Goal: Task Accomplishment & Management: Use online tool/utility

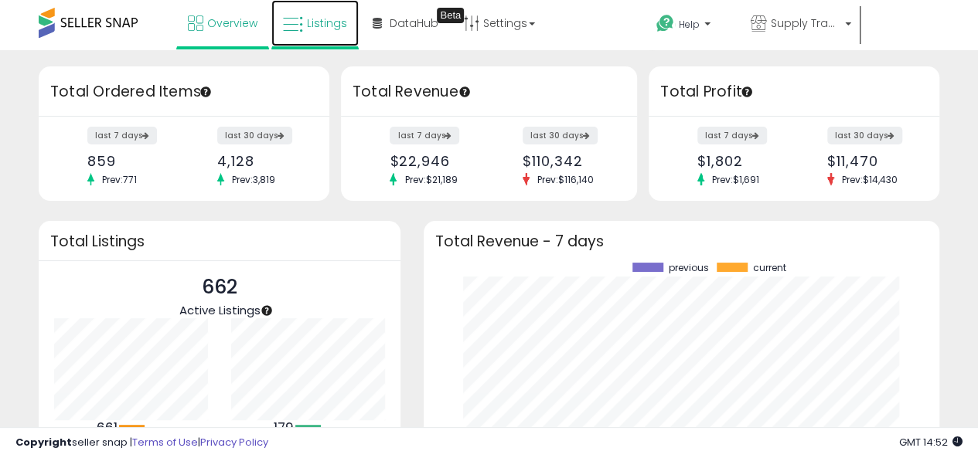
click at [342, 8] on link "Listings" at bounding box center [314, 23] width 87 height 46
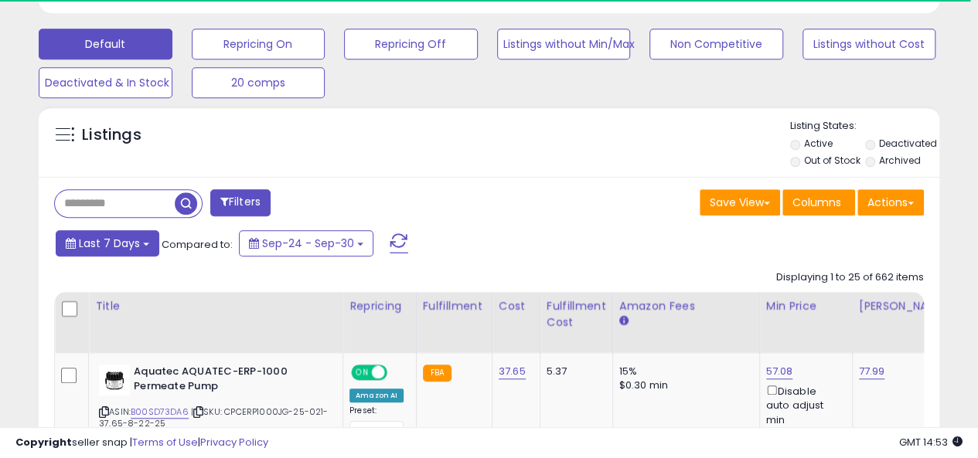
scroll to position [464, 0]
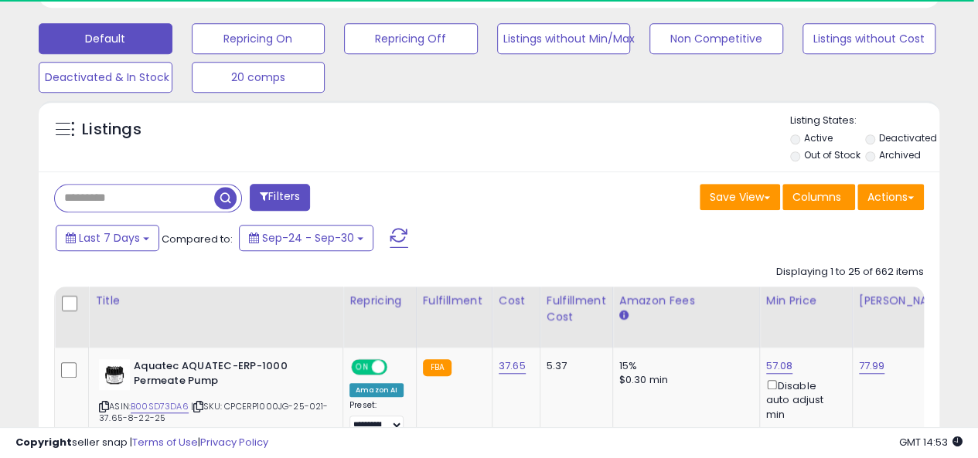
click at [148, 196] on input "text" at bounding box center [134, 198] width 159 height 27
paste input "**********"
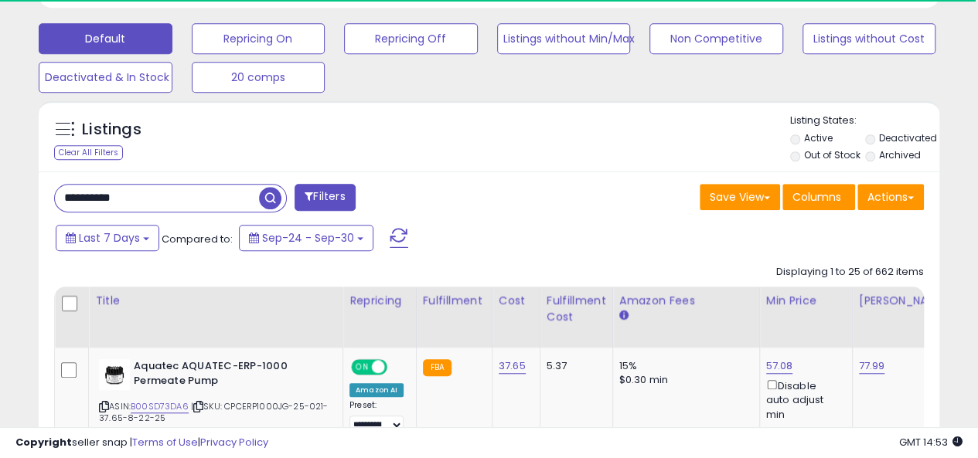
type input "**********"
click at [280, 200] on span "button" at bounding box center [270, 198] width 22 height 22
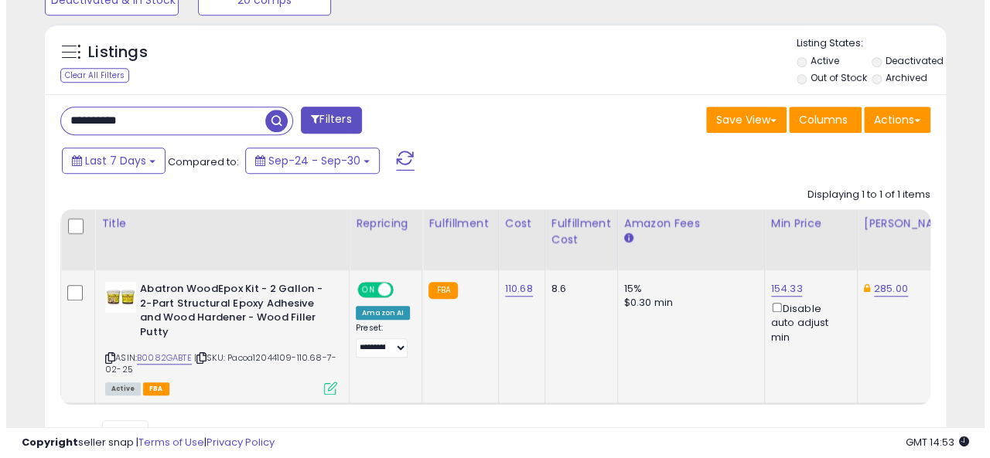
scroll to position [317, 521]
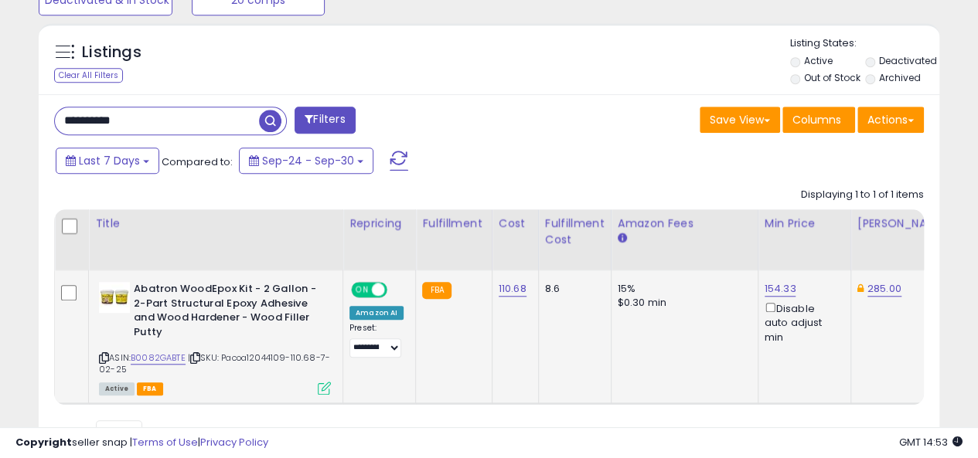
click at [325, 391] on icon at bounding box center [324, 388] width 13 height 13
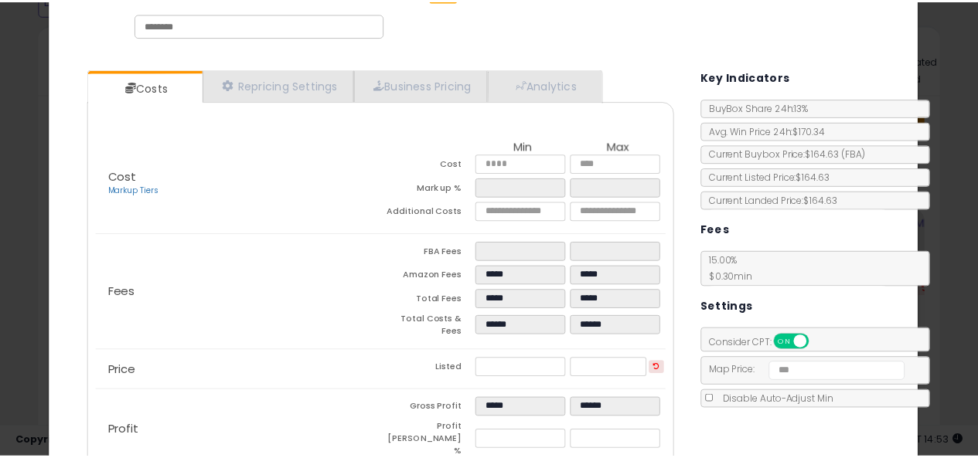
scroll to position [172, 0]
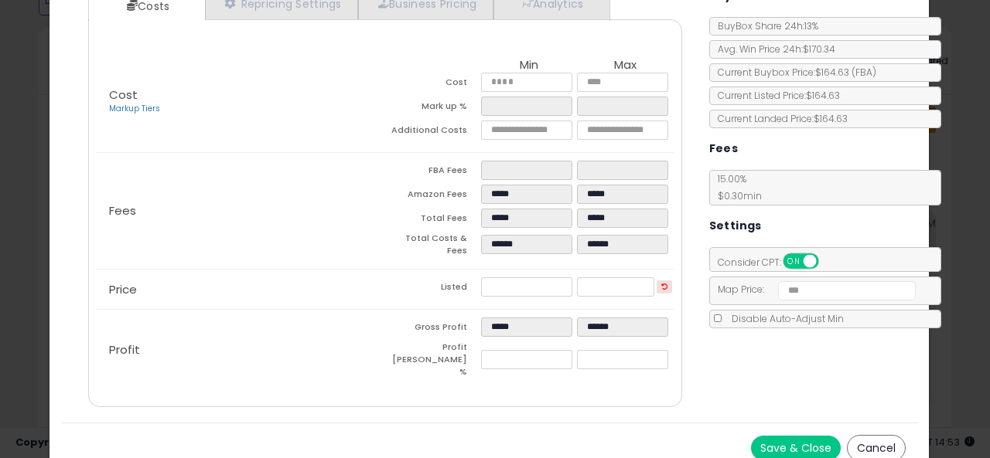
click at [0, 402] on div "× Close Abatron WoodEpox Kit - 2 Gallon - 2-Part Structural Epoxy Adhesive and …" at bounding box center [495, 229] width 990 height 458
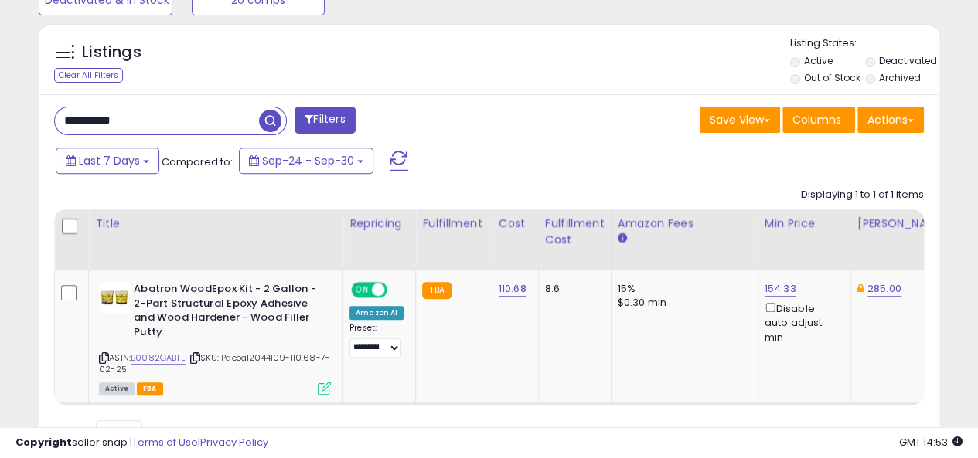
scroll to position [772766, 772562]
